Goal: Information Seeking & Learning: Learn about a topic

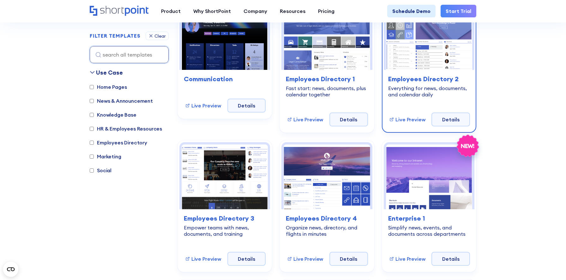
scroll to position [220, 0]
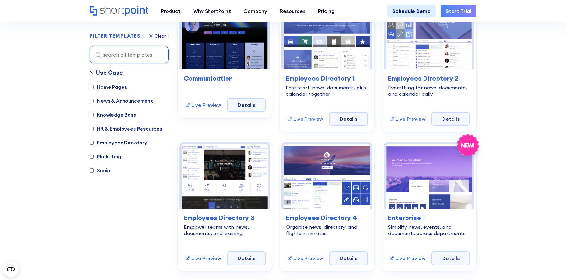
click at [111, 157] on label "Marketing" at bounding box center [106, 157] width 32 height 8
click at [94, 157] on input "Marketing" at bounding box center [92, 156] width 4 height 4
checkbox input "true"
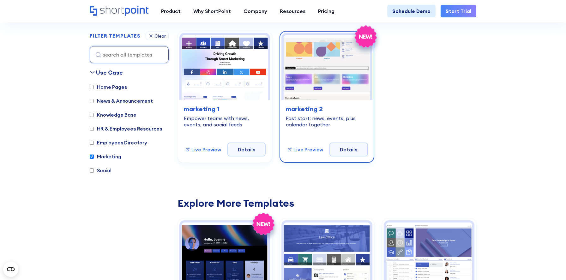
scroll to position [189, 0]
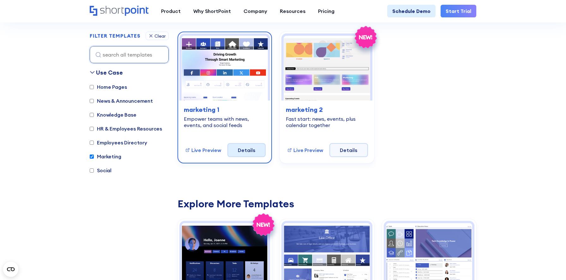
click at [245, 151] on link "Details" at bounding box center [246, 150] width 39 height 14
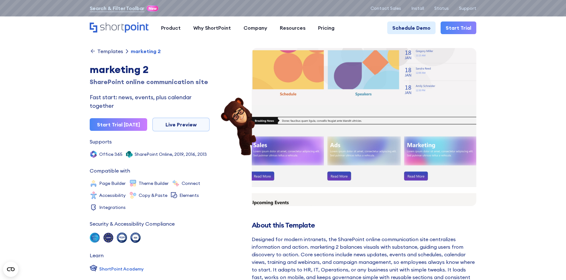
click at [107, 49] on div "Templates" at bounding box center [110, 51] width 26 height 5
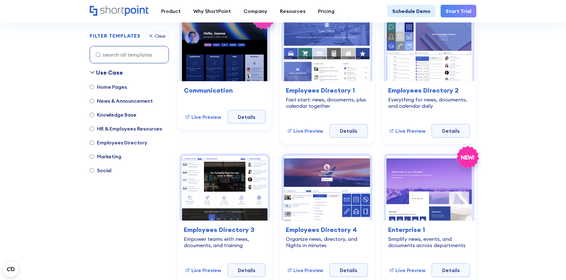
scroll to position [231, 0]
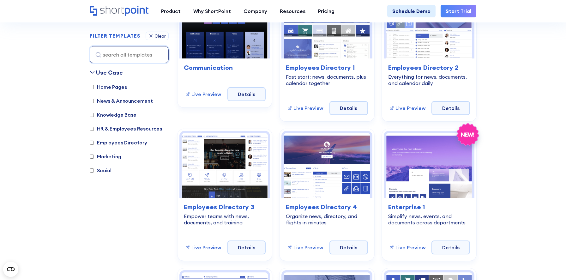
click at [124, 129] on label "HR & Employees Resources" at bounding box center [126, 129] width 72 height 8
click at [94, 129] on input "HR & Employees Resources" at bounding box center [92, 129] width 4 height 4
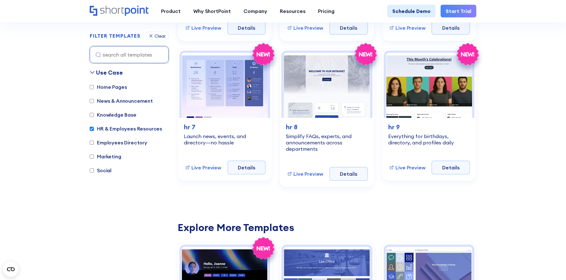
scroll to position [447, 0]
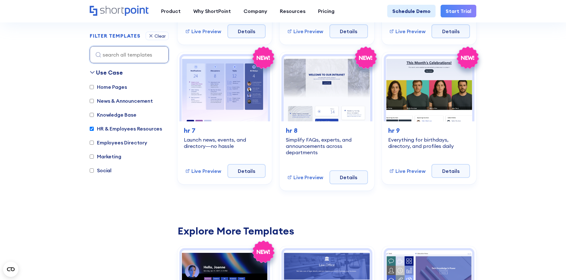
click at [136, 128] on label "HR & Employees Resources" at bounding box center [126, 129] width 72 height 8
click at [94, 128] on input "HR & Employees Resources" at bounding box center [92, 129] width 4 height 4
checkbox input "false"
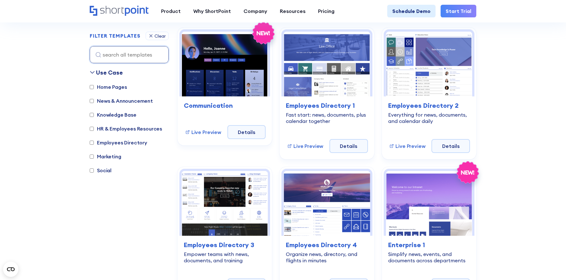
scroll to position [189, 0]
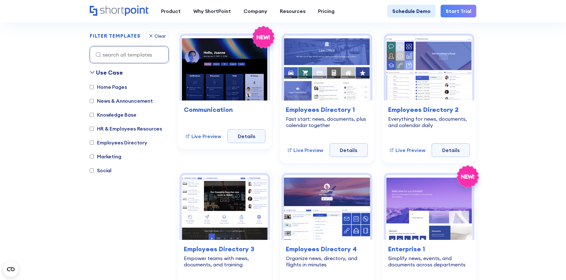
click at [127, 101] on label "News & Announcement" at bounding box center [121, 101] width 63 height 8
click at [94, 101] on input "News & Announcement" at bounding box center [92, 101] width 4 height 4
checkbox input "true"
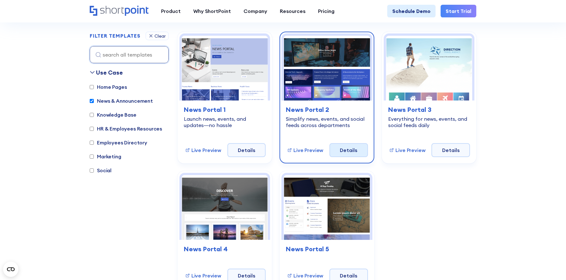
click at [347, 151] on link "Details" at bounding box center [348, 150] width 39 height 14
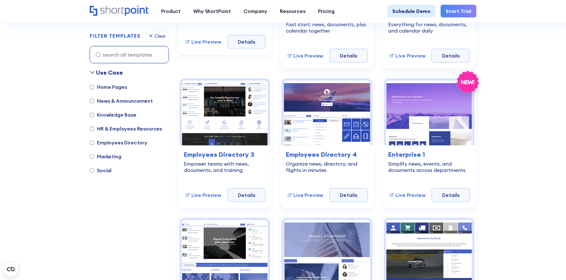
scroll to position [281, 0]
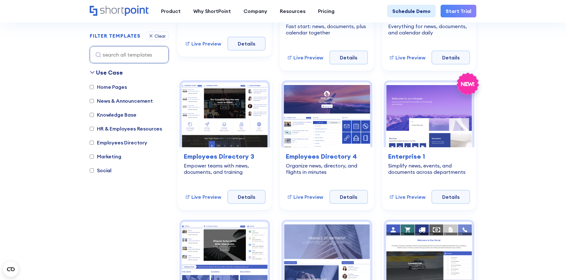
click at [132, 114] on label "Knowledge Base" at bounding box center [113, 115] width 47 height 8
click at [94, 114] on input "Knowledge Base" at bounding box center [92, 115] width 4 height 4
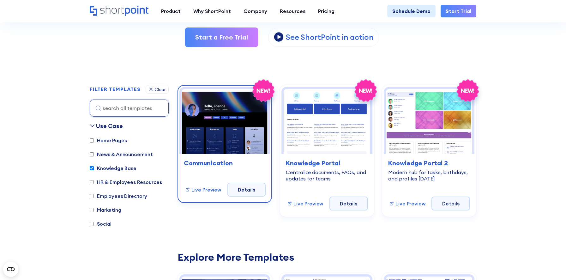
scroll to position [123, 0]
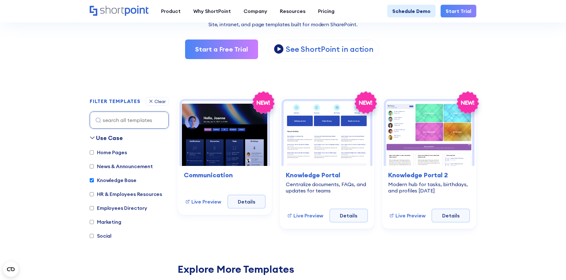
click at [115, 183] on label "Knowledge Base" at bounding box center [113, 180] width 47 height 8
click at [94, 182] on input "Knowledge Base" at bounding box center [92, 180] width 4 height 4
checkbox input "false"
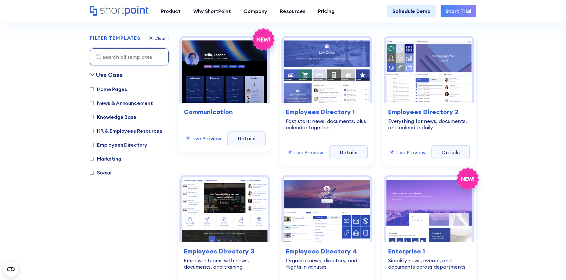
scroll to position [189, 0]
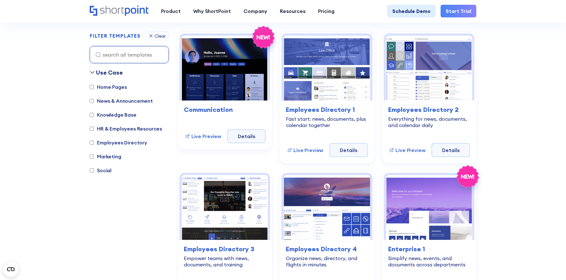
click at [130, 144] on label "Employees Directory" at bounding box center [118, 143] width 57 height 8
click at [94, 144] on input "Employees Directory" at bounding box center [92, 143] width 4 height 4
checkbox input "true"
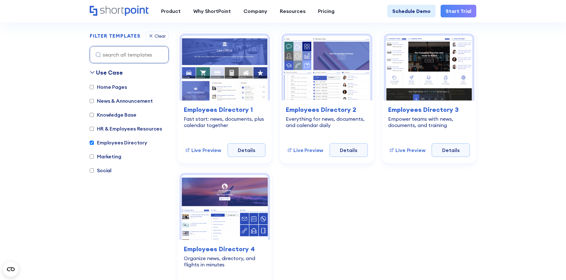
click at [119, 87] on label "Home Pages" at bounding box center [108, 87] width 37 height 8
click at [94, 87] on input "Home Pages" at bounding box center [92, 87] width 4 height 4
checkbox input "true"
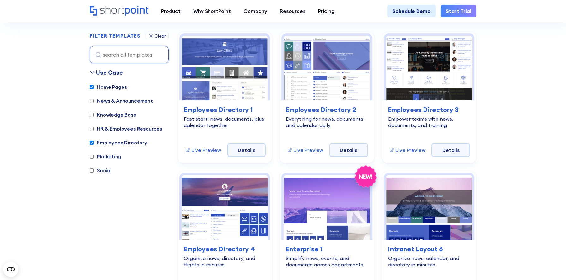
click at [122, 139] on label "Employees Directory" at bounding box center [118, 143] width 57 height 8
click at [94, 141] on input "Employees Directory" at bounding box center [92, 143] width 4 height 4
checkbox input "false"
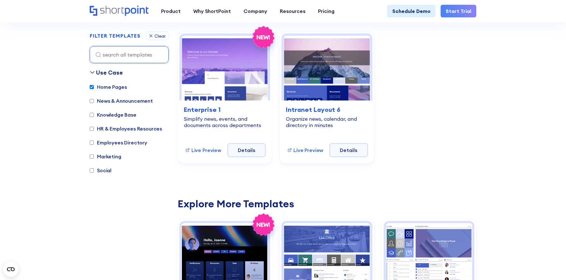
click at [118, 88] on label "Home Pages" at bounding box center [108, 87] width 37 height 8
click at [94, 88] on input "Home Pages" at bounding box center [92, 87] width 4 height 4
checkbox input "false"
